Goal: Task Accomplishment & Management: Use online tool/utility

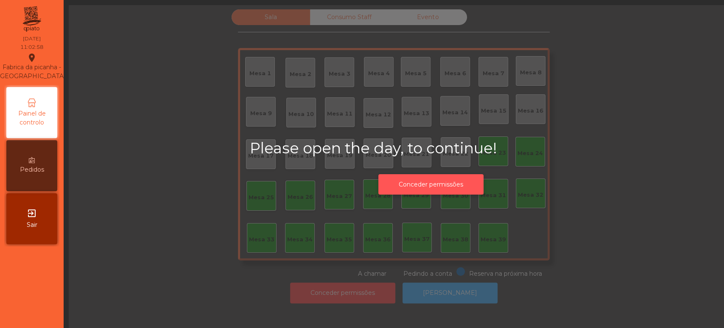
click at [411, 184] on button "Conceder permissões" at bounding box center [431, 184] width 105 height 21
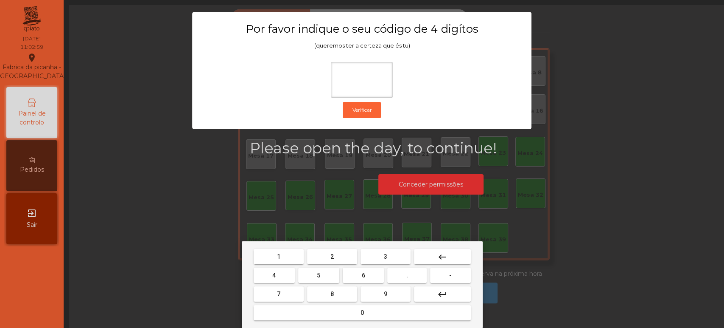
click at [278, 256] on span "1" at bounding box center [278, 256] width 3 height 7
click at [387, 255] on span "3" at bounding box center [385, 256] width 3 height 7
click at [325, 275] on button "5" at bounding box center [318, 274] width 41 height 15
click at [337, 313] on button "0" at bounding box center [362, 312] width 217 height 15
type input "****"
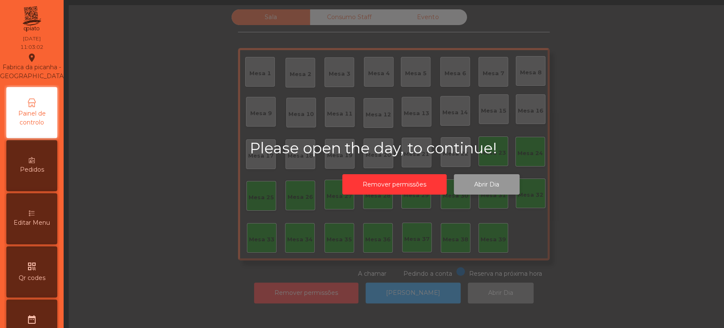
click at [487, 183] on button "Abrir Dia" at bounding box center [487, 184] width 66 height 21
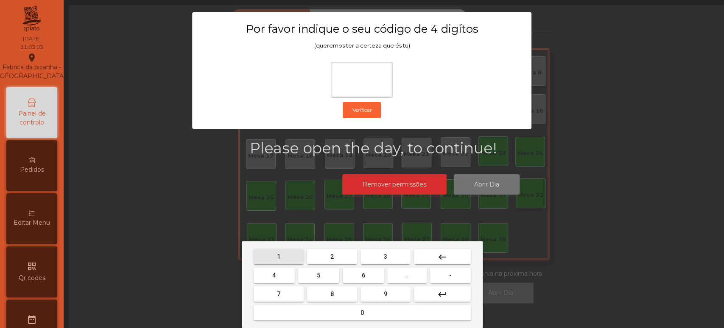
click at [278, 255] on span "1" at bounding box center [278, 256] width 3 height 7
click at [387, 255] on span "3" at bounding box center [385, 256] width 3 height 7
click at [318, 275] on span "5" at bounding box center [318, 275] width 3 height 7
click at [333, 316] on button "0" at bounding box center [362, 312] width 217 height 15
type input "****"
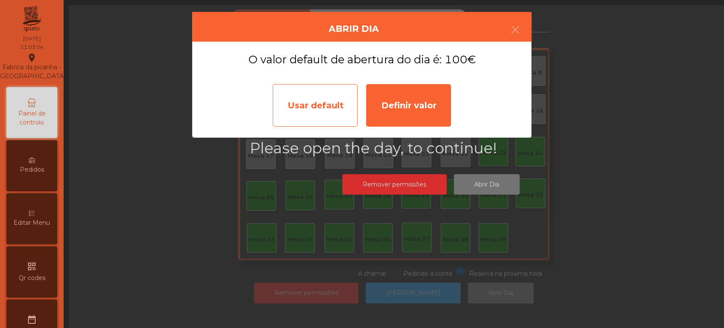
click at [314, 98] on div "Usar default" at bounding box center [315, 105] width 85 height 42
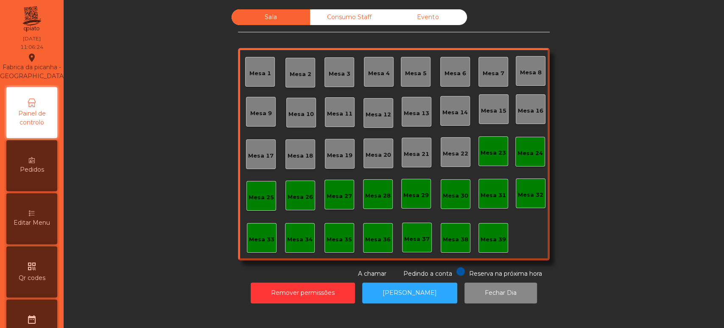
click at [382, 261] on div "Sala Consumo Staff Evento Mesa 1 [GEOGRAPHIC_DATA] 3 Mesa 4 Mesa 5 Mesa 6 [GEOG…" at bounding box center [394, 143] width 312 height 269
click at [367, 241] on div "Mesa 36" at bounding box center [377, 239] width 25 height 8
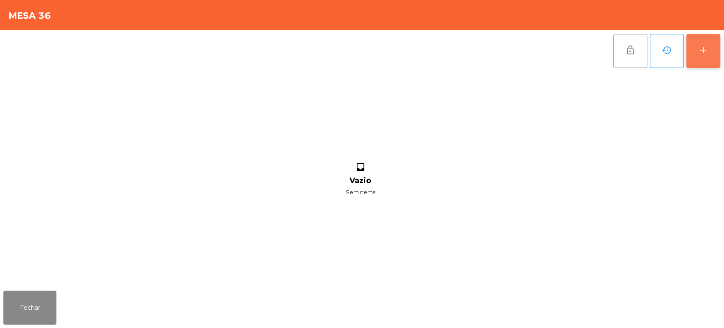
click at [693, 46] on button "add" at bounding box center [704, 51] width 34 height 34
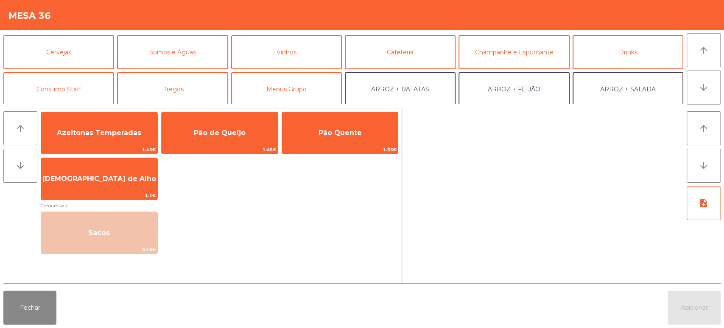
scroll to position [39, 0]
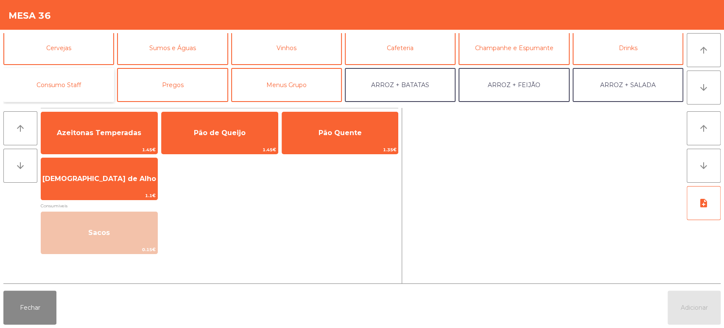
click at [67, 88] on button "Consumo Staff" at bounding box center [58, 85] width 111 height 34
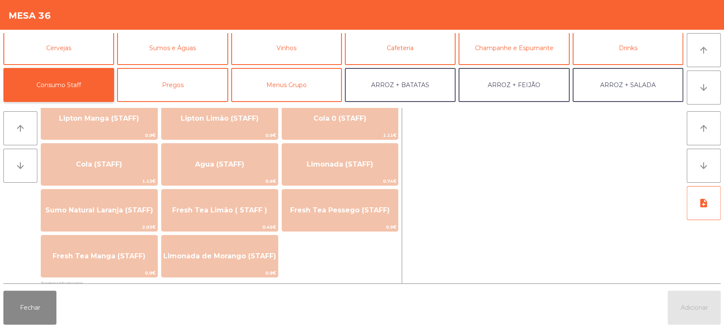
scroll to position [168, 0]
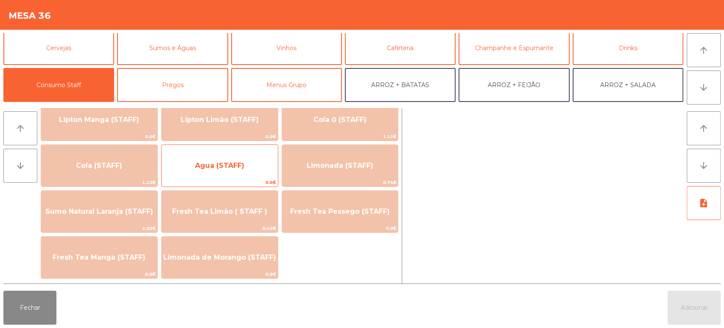
click at [249, 163] on span "Agua (STAFF)" at bounding box center [220, 165] width 116 height 23
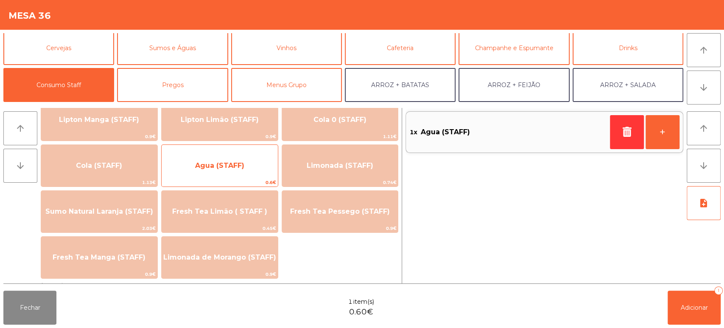
click at [243, 164] on span "Agua (STAFF)" at bounding box center [219, 165] width 49 height 8
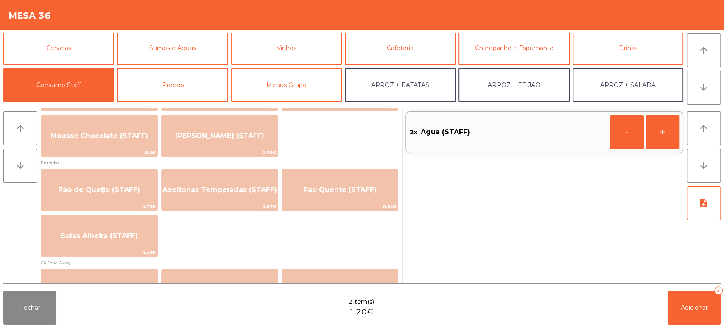
scroll to position [642, 0]
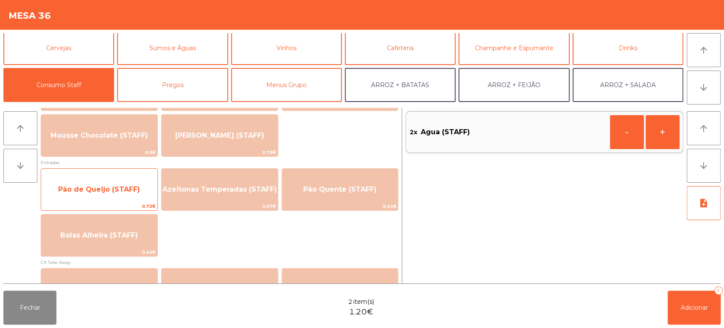
click at [102, 191] on span "Pão de Queijo (STAFF)" at bounding box center [99, 189] width 82 height 8
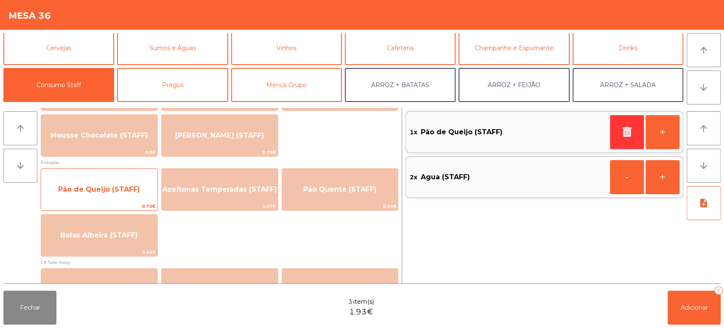
click at [112, 186] on span "Pão de Queijo (STAFF)" at bounding box center [99, 189] width 82 height 8
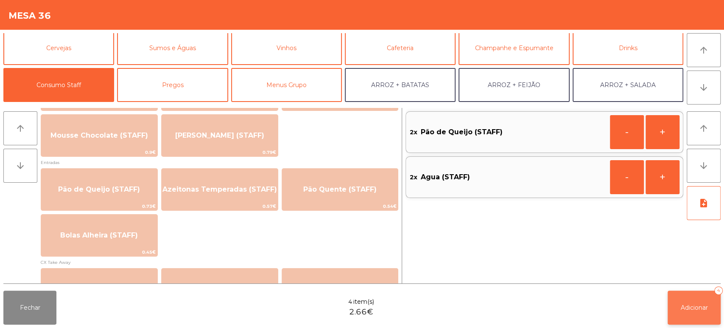
click at [697, 303] on button "Adicionar 4" at bounding box center [694, 307] width 53 height 34
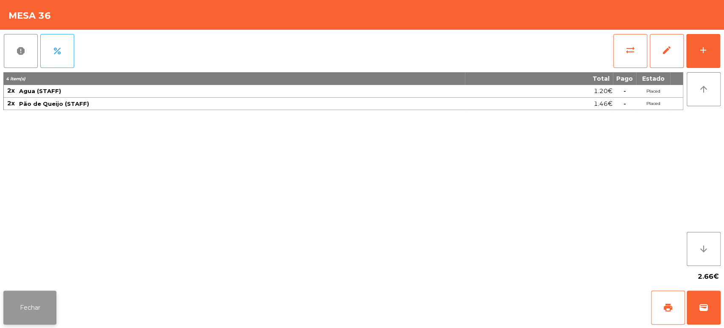
click at [44, 314] on button "Fechar" at bounding box center [29, 307] width 53 height 34
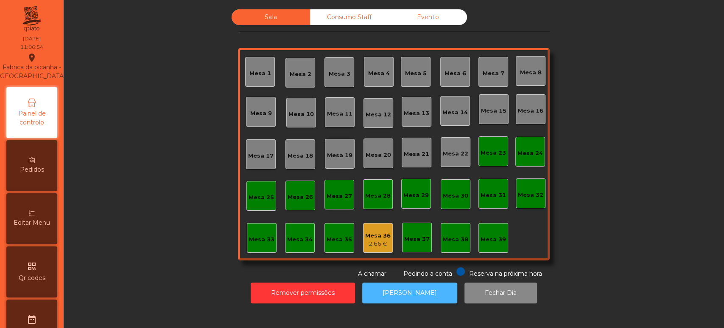
click at [411, 283] on button "[PERSON_NAME]" at bounding box center [409, 292] width 95 height 21
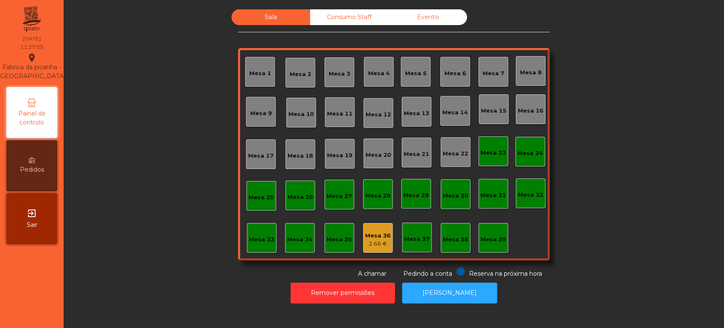
click at [651, 236] on div "Sala Consumo Staff Evento [GEOGRAPHIC_DATA] 3 Mesa 4 Mesa 5 [GEOGRAPHIC_DATA] 7…" at bounding box center [394, 143] width 638 height 269
click at [451, 291] on button "[PERSON_NAME]" at bounding box center [449, 292] width 95 height 21
